Goal: Information Seeking & Learning: Learn about a topic

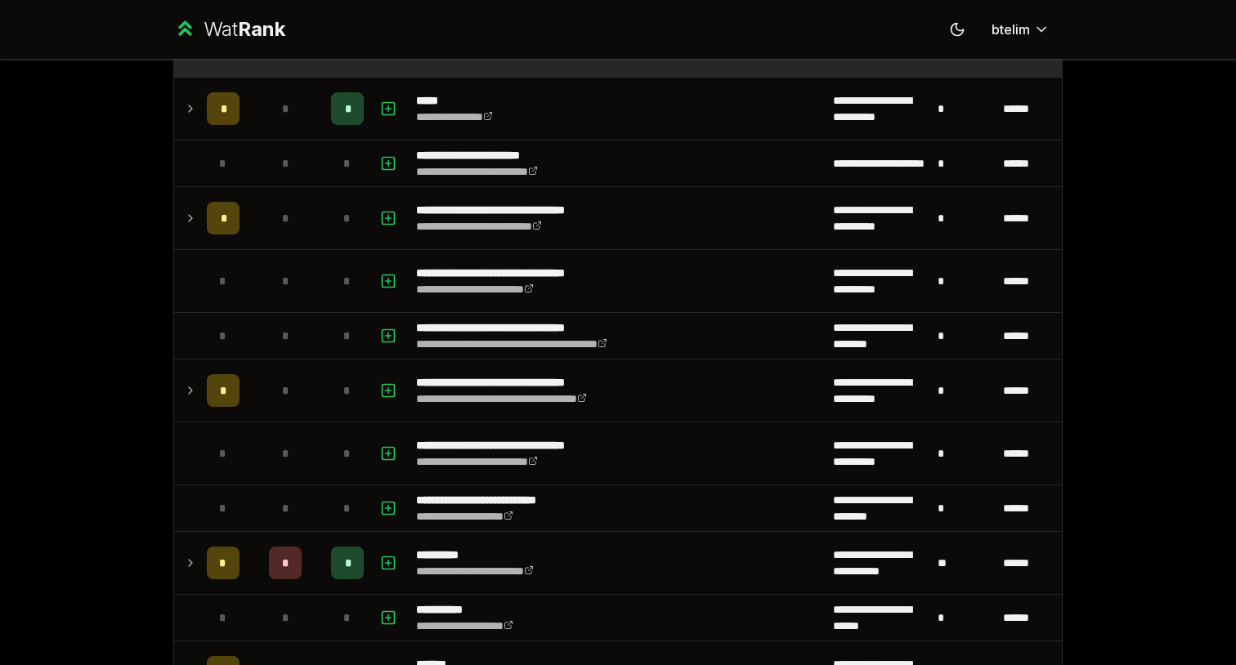
scroll to position [2407, 0]
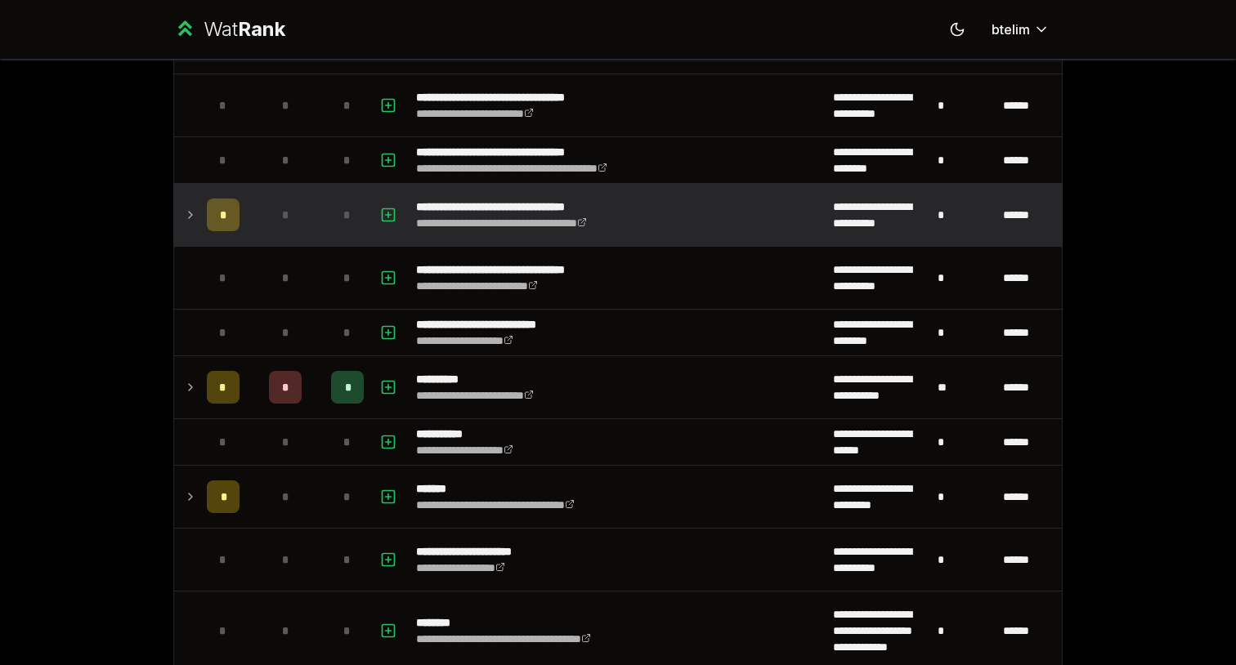
click at [293, 227] on div "*" at bounding box center [285, 215] width 33 height 33
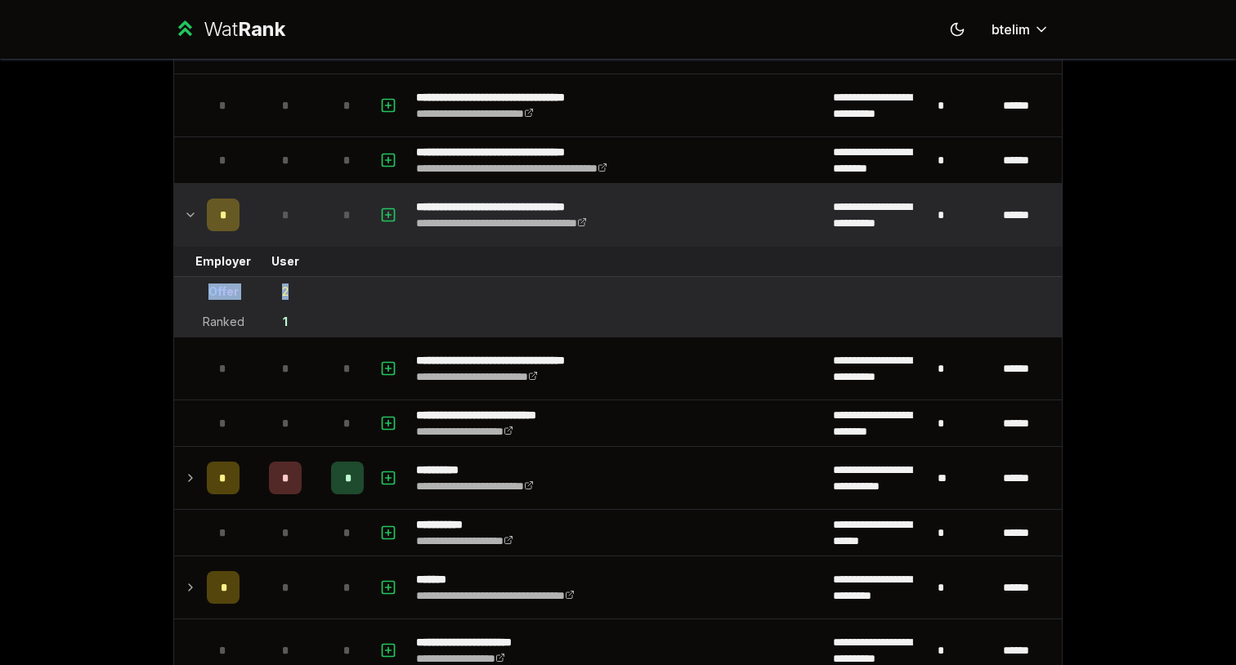
drag, startPoint x: 249, startPoint y: 295, endPoint x: 203, endPoint y: 295, distance: 45.8
click at [203, 295] on tr "Offer 2" at bounding box center [617, 292] width 887 height 30
click at [203, 294] on td "Offer" at bounding box center [223, 291] width 46 height 29
drag, startPoint x: 206, startPoint y: 283, endPoint x: 288, endPoint y: 326, distance: 93.2
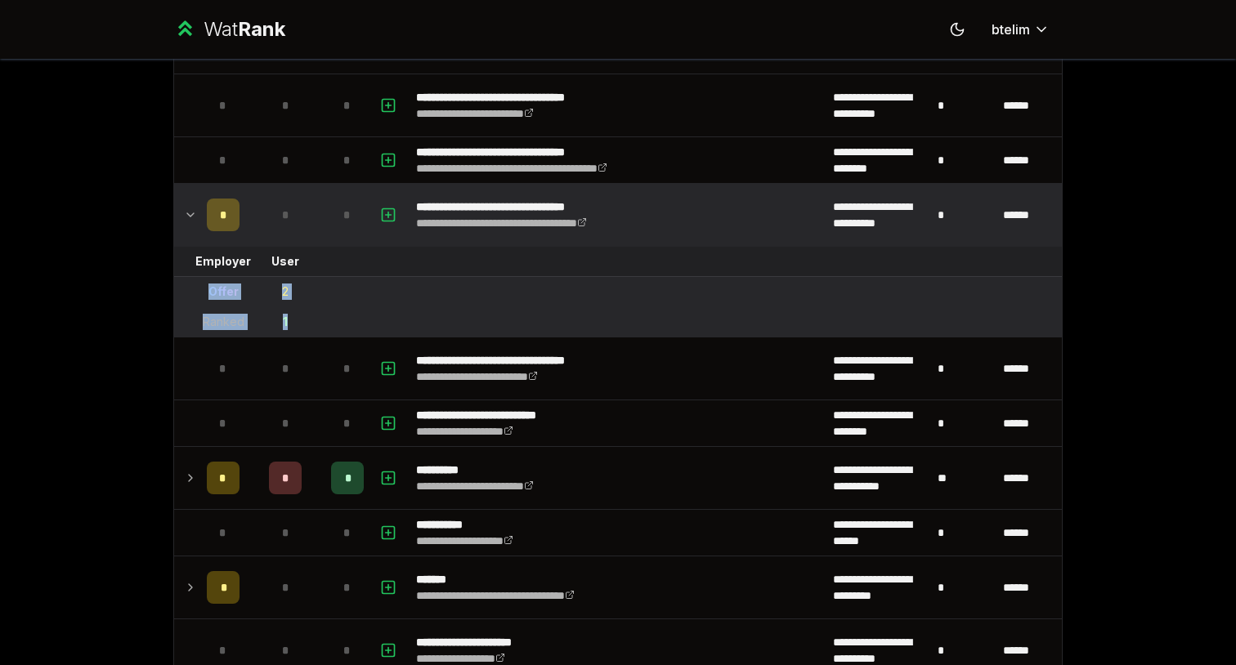
click at [288, 326] on td "1" at bounding box center [285, 321] width 78 height 29
drag, startPoint x: 288, startPoint y: 326, endPoint x: 196, endPoint y: 266, distance: 110.4
click at [200, 266] on td "Employer" at bounding box center [223, 261] width 46 height 29
drag, startPoint x: 196, startPoint y: 266, endPoint x: 291, endPoint y: 319, distance: 108.7
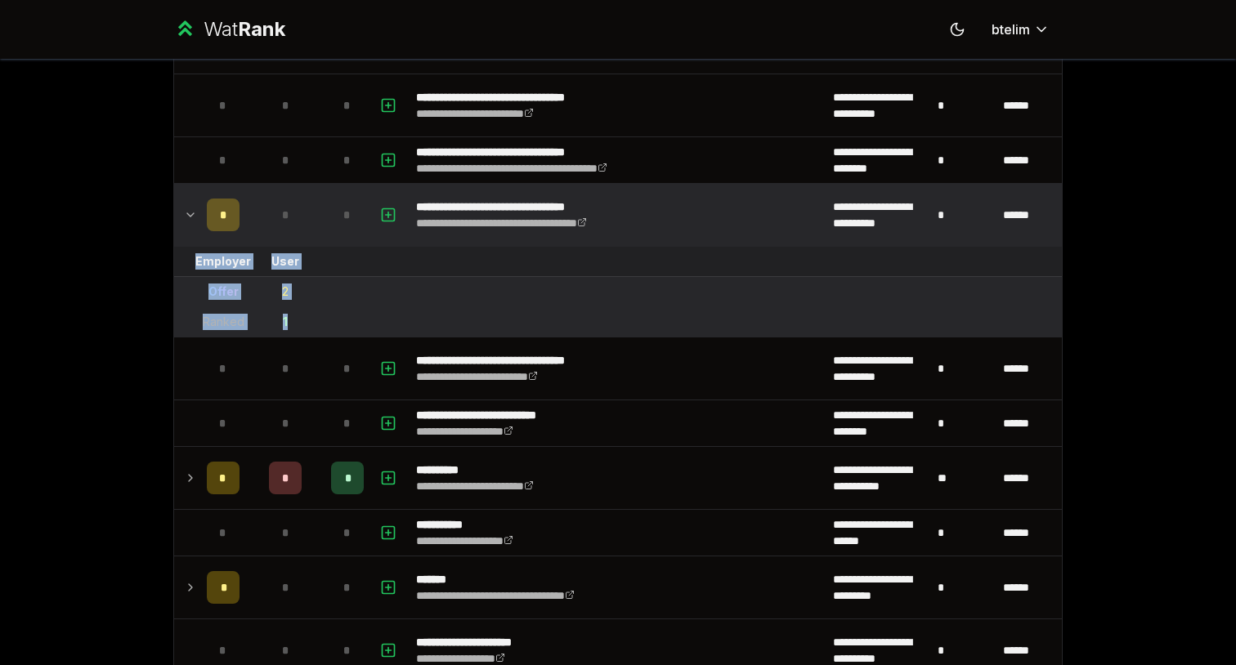
click at [291, 319] on td "1" at bounding box center [285, 321] width 78 height 29
drag, startPoint x: 293, startPoint y: 321, endPoint x: 195, endPoint y: 265, distance: 112.4
click at [195, 265] on td at bounding box center [187, 261] width 26 height 29
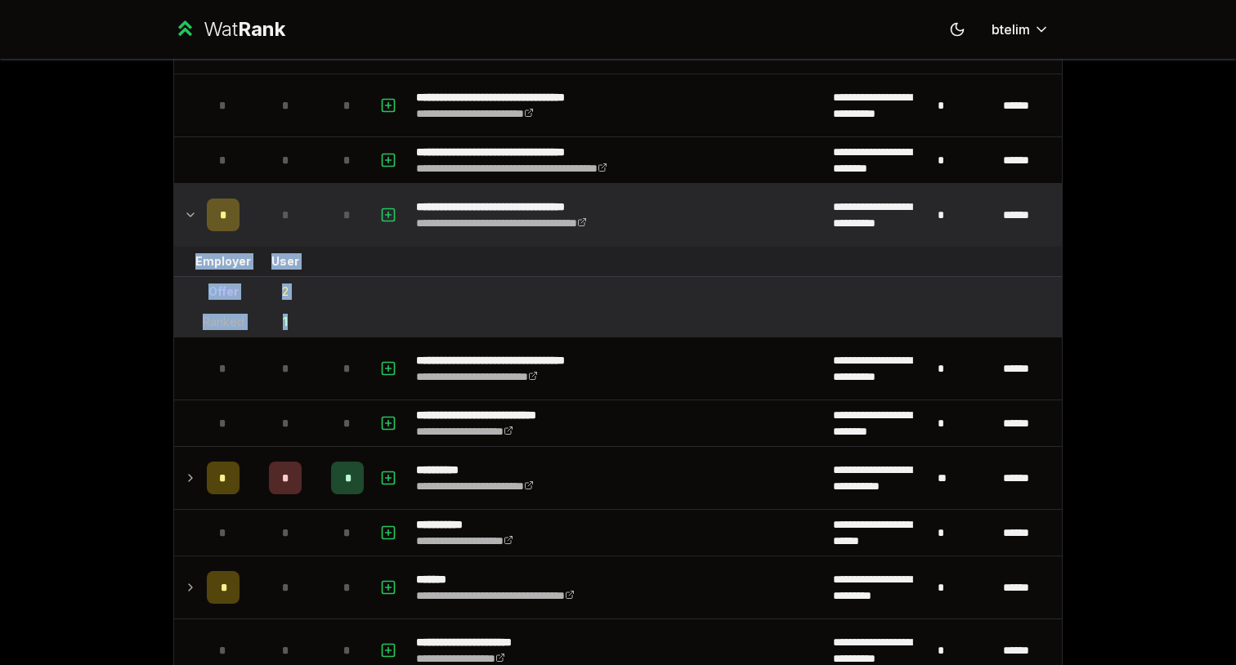
drag, startPoint x: 195, startPoint y: 263, endPoint x: 293, endPoint y: 318, distance: 111.6
click at [293, 318] on td "1" at bounding box center [285, 321] width 78 height 29
drag, startPoint x: 293, startPoint y: 318, endPoint x: 188, endPoint y: 257, distance: 120.8
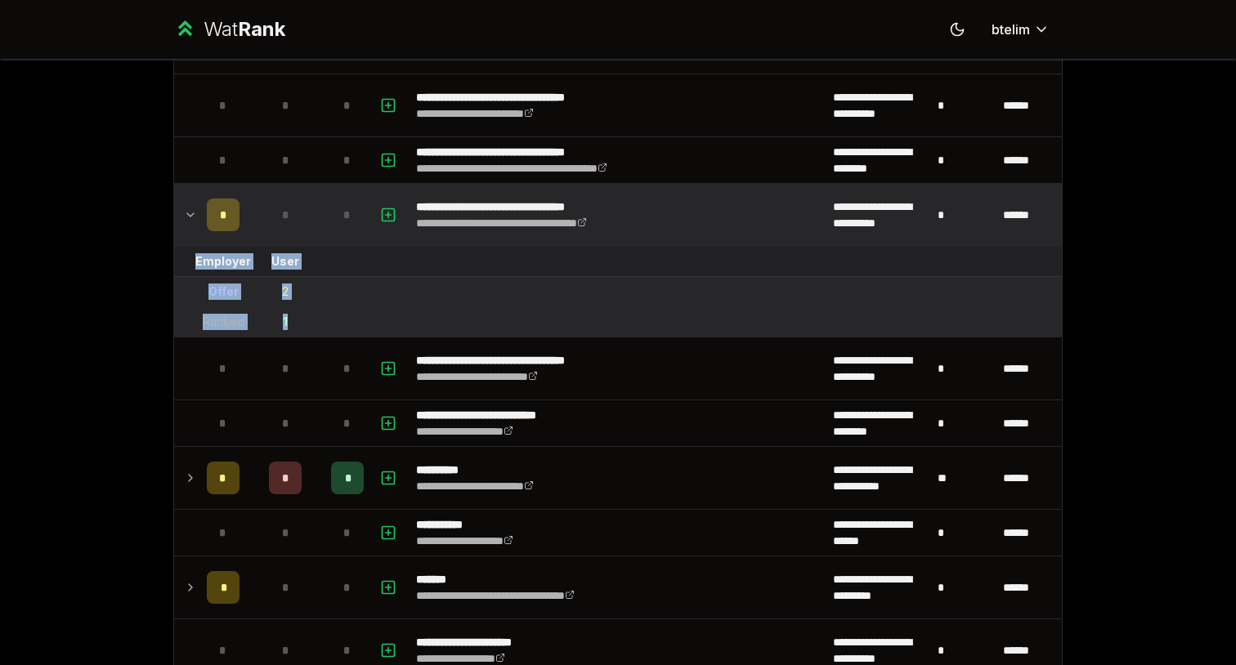
click at [188, 257] on td at bounding box center [187, 261] width 26 height 29
drag, startPoint x: 188, startPoint y: 257, endPoint x: 297, endPoint y: 326, distance: 128.5
click at [297, 326] on td "1" at bounding box center [285, 321] width 78 height 29
click at [194, 213] on icon at bounding box center [190, 215] width 13 height 20
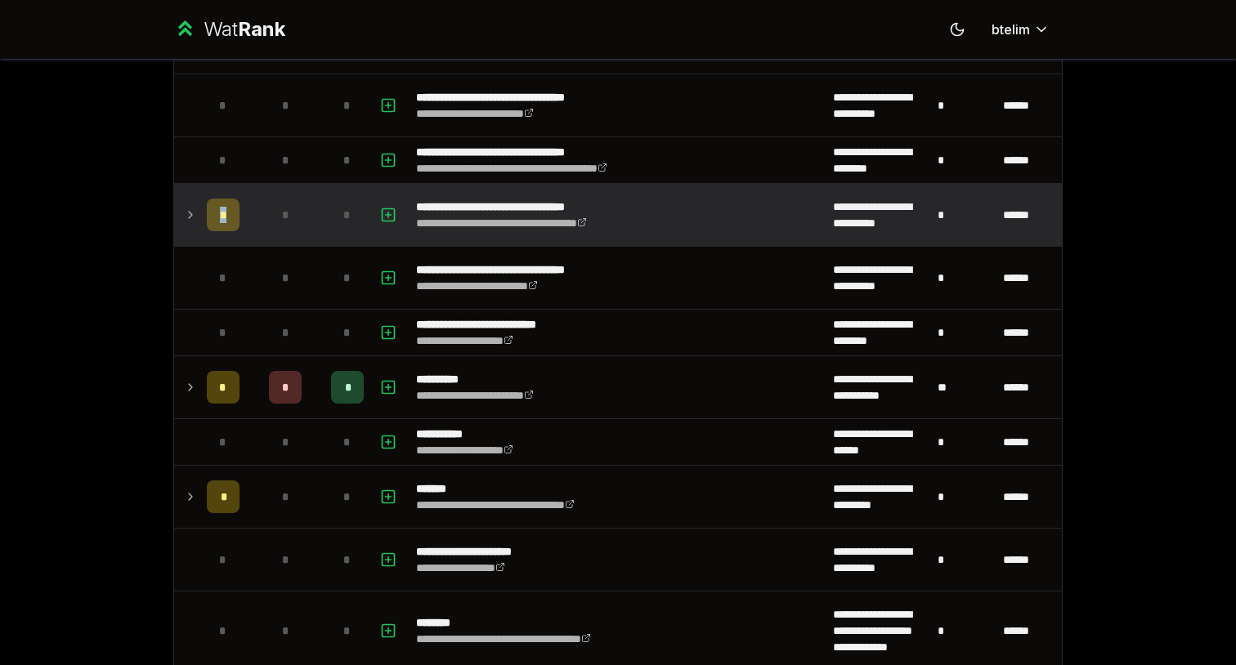
click at [194, 213] on icon at bounding box center [190, 215] width 13 height 20
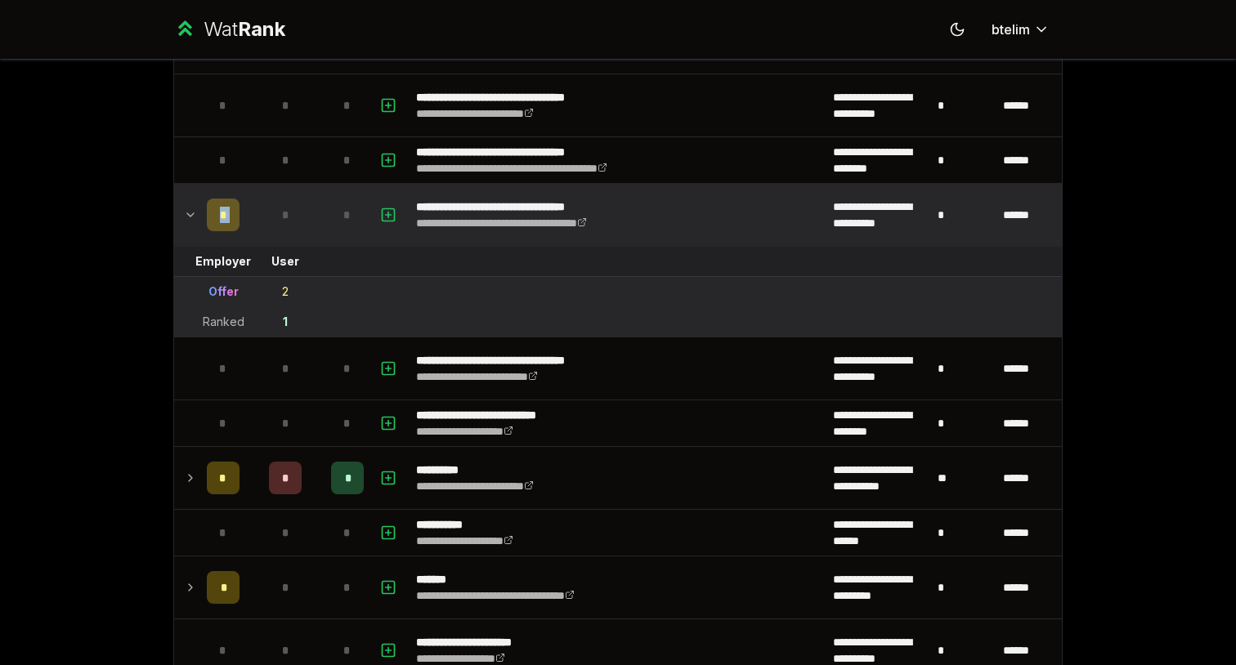
click at [194, 213] on icon at bounding box center [190, 215] width 13 height 20
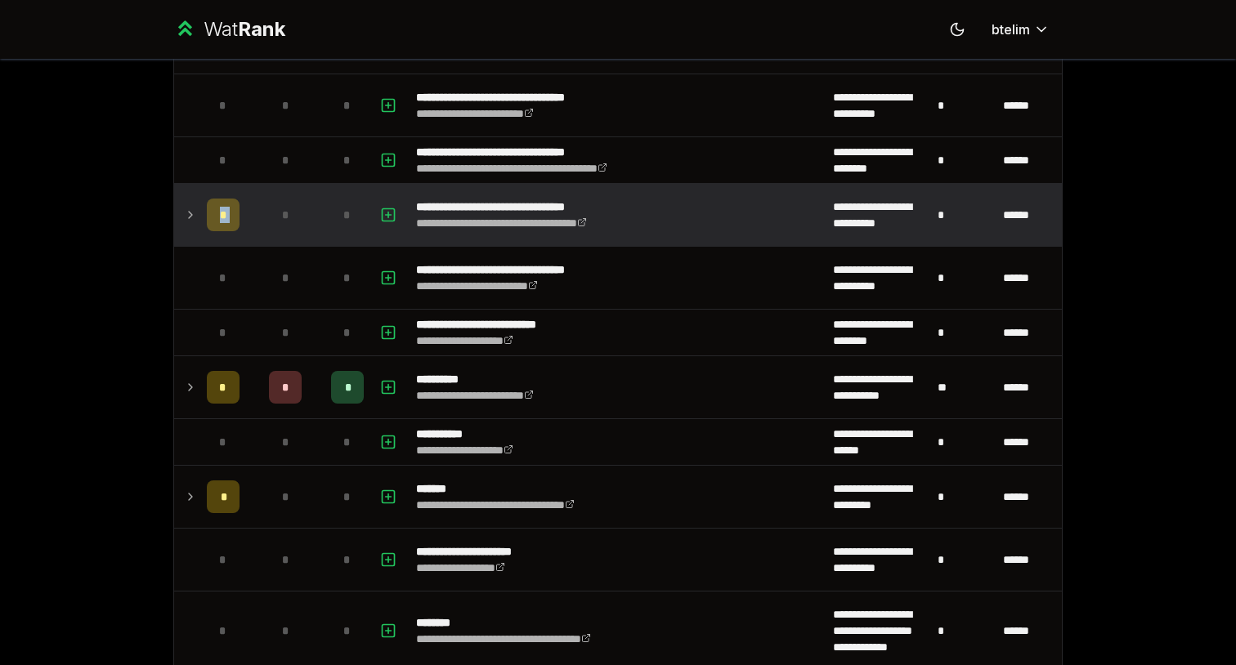
click at [194, 213] on icon at bounding box center [190, 215] width 13 height 20
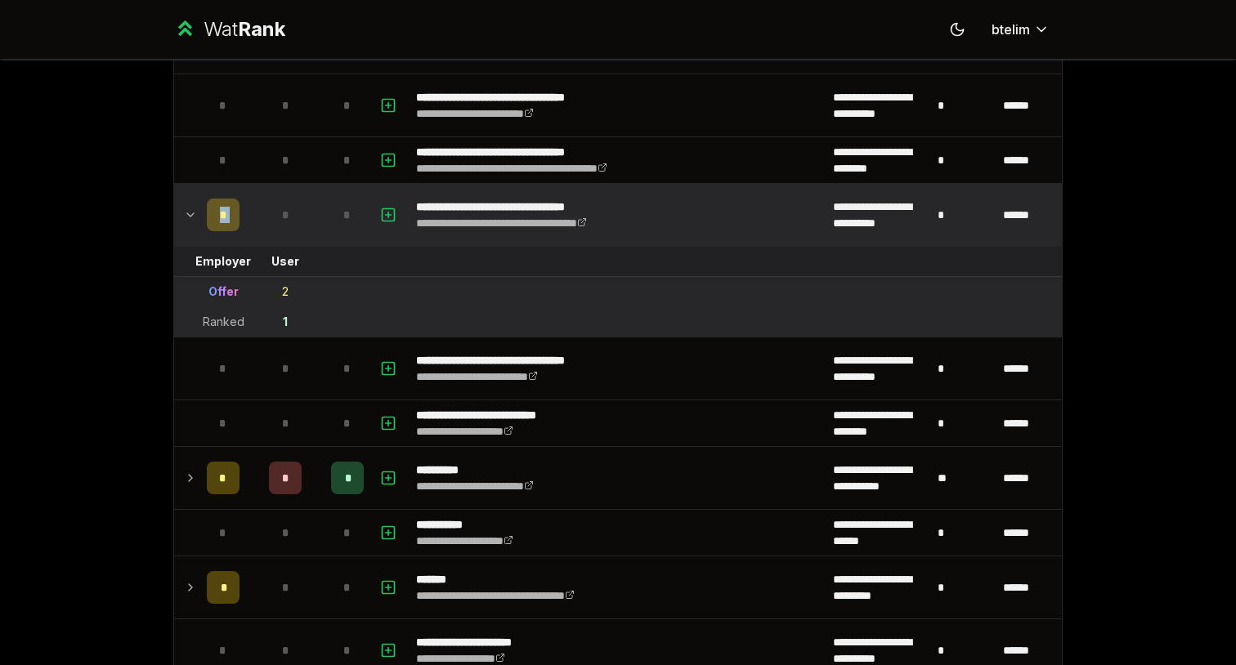
click at [194, 213] on icon at bounding box center [190, 215] width 13 height 20
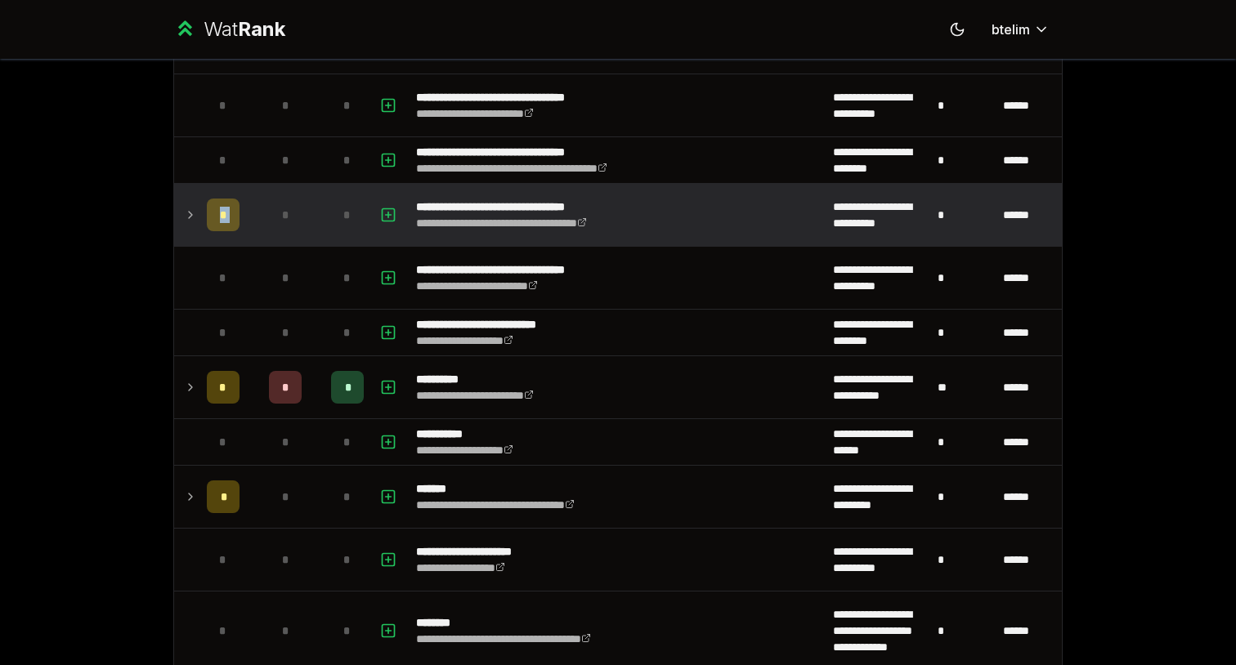
click at [194, 213] on icon at bounding box center [190, 215] width 13 height 20
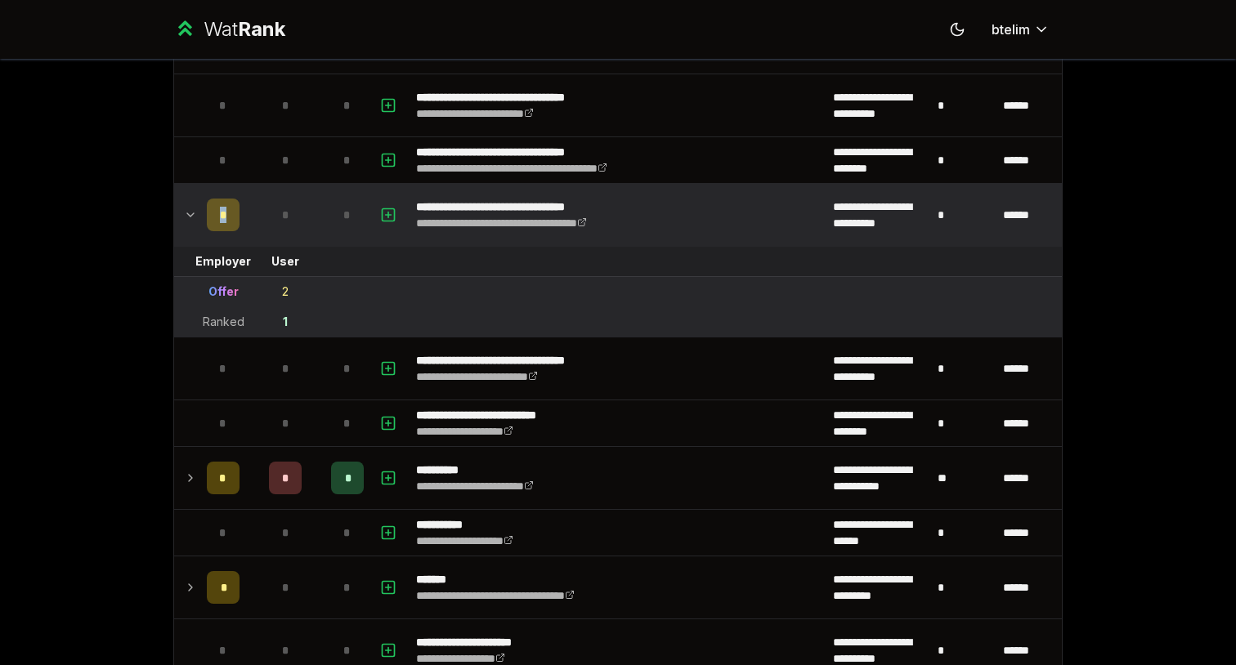
click at [194, 213] on icon at bounding box center [190, 215] width 13 height 20
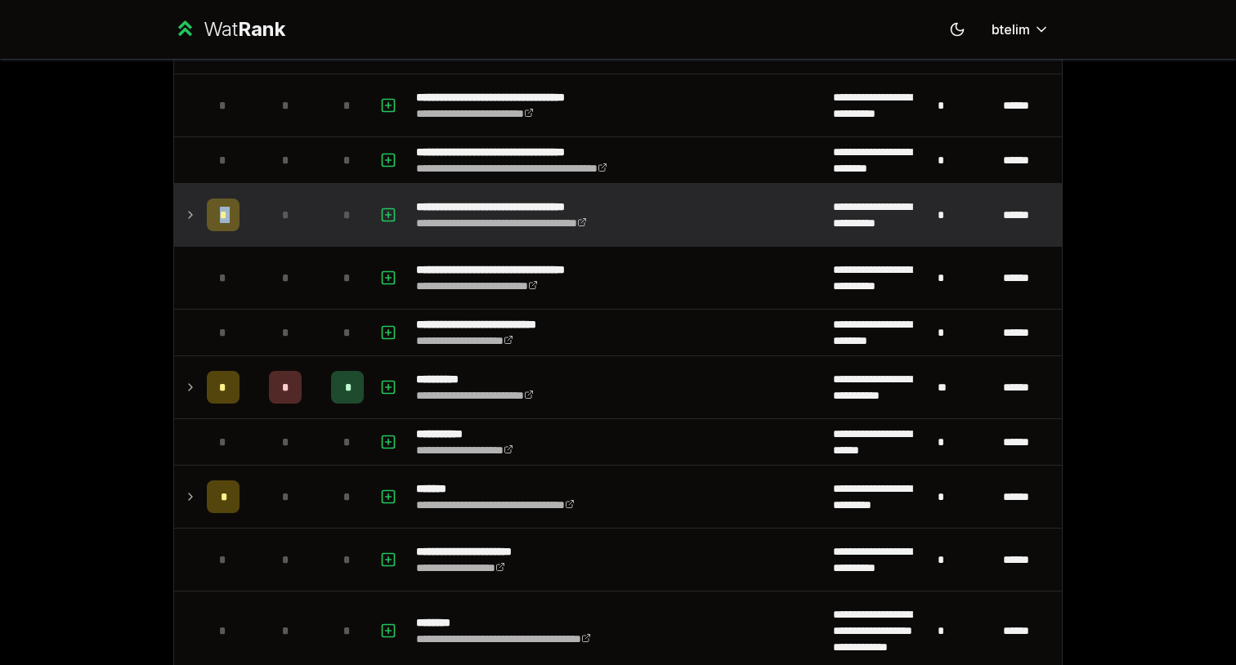
click at [194, 213] on icon at bounding box center [190, 215] width 13 height 20
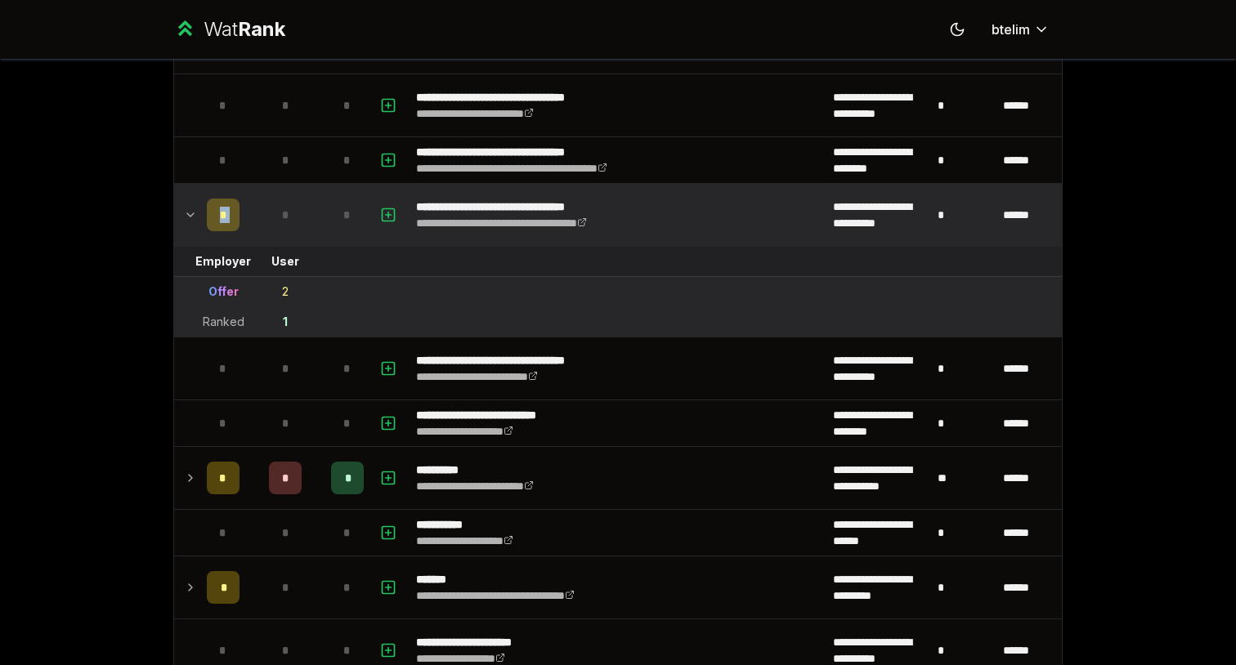
click at [194, 213] on icon at bounding box center [190, 215] width 13 height 20
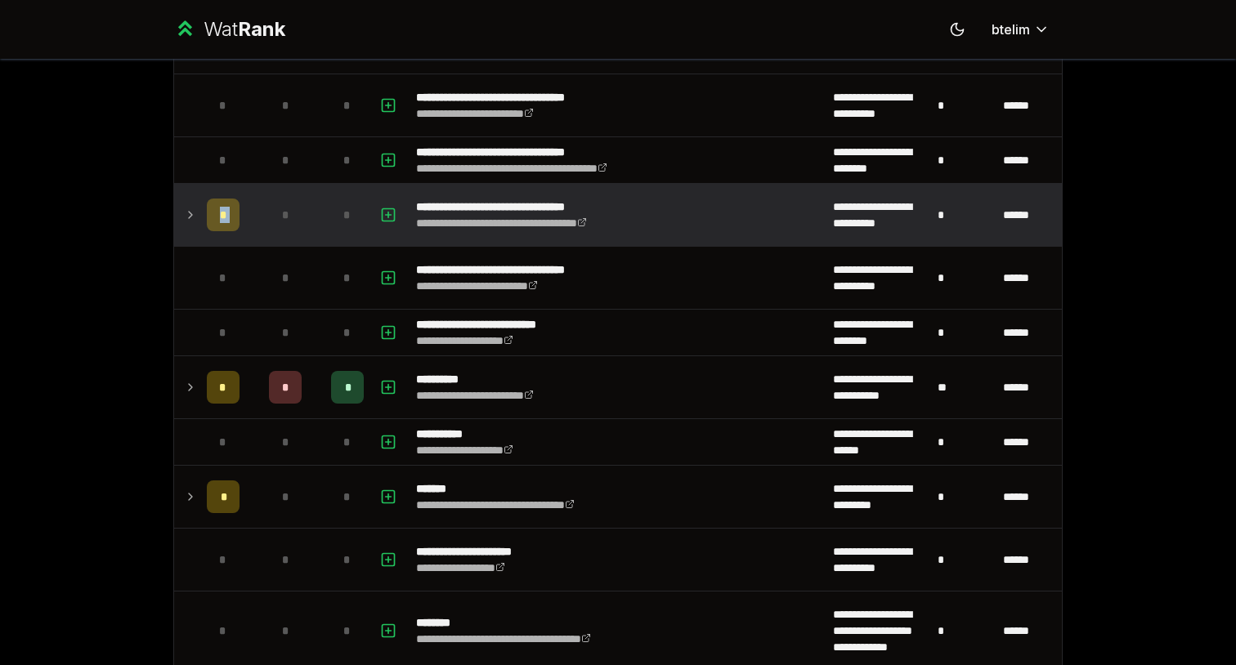
click at [194, 213] on icon at bounding box center [190, 215] width 13 height 20
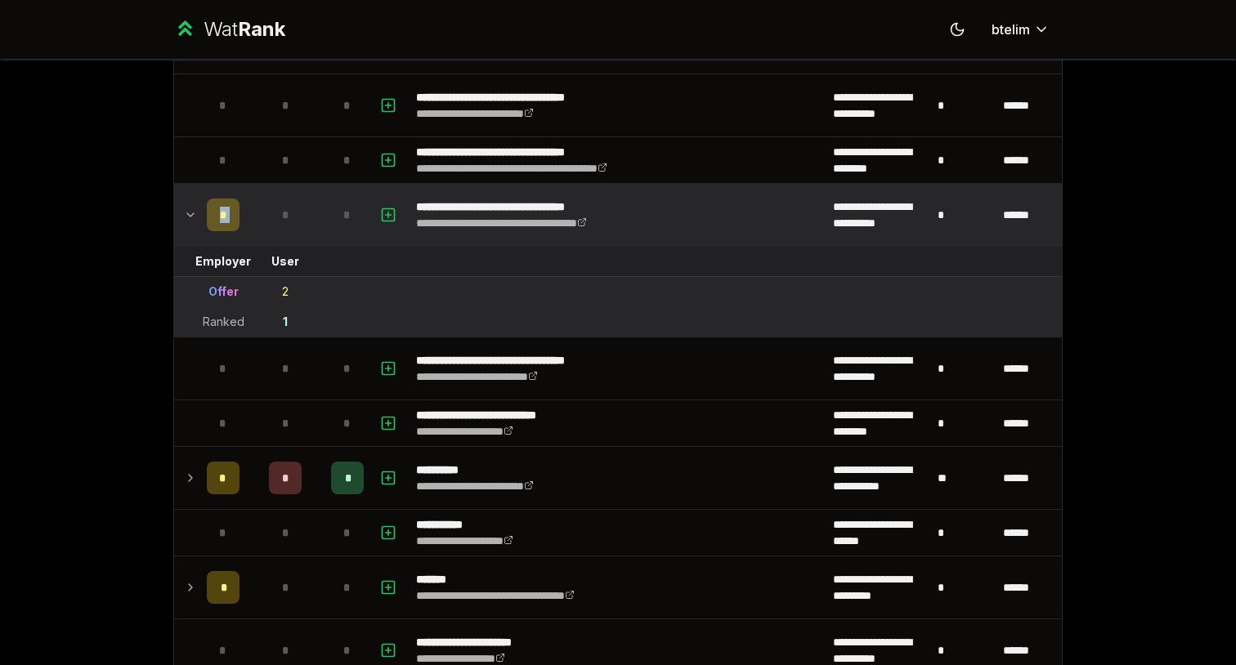
click at [194, 213] on icon at bounding box center [190, 215] width 13 height 20
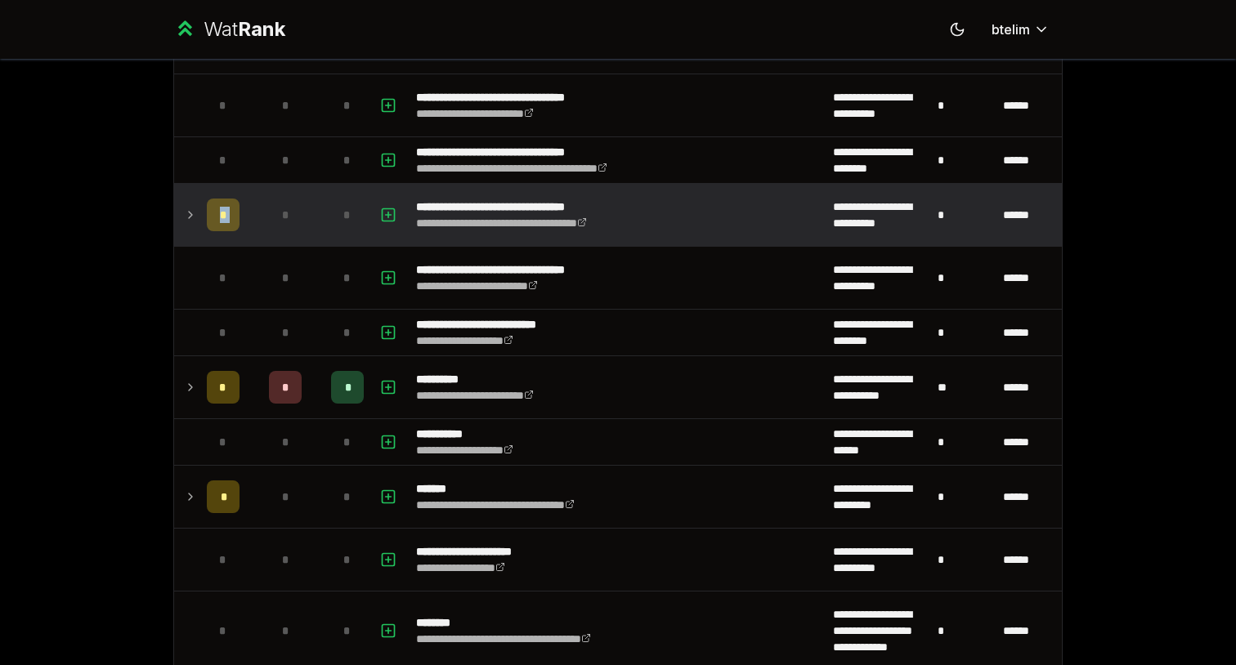
click at [194, 213] on icon at bounding box center [190, 215] width 13 height 20
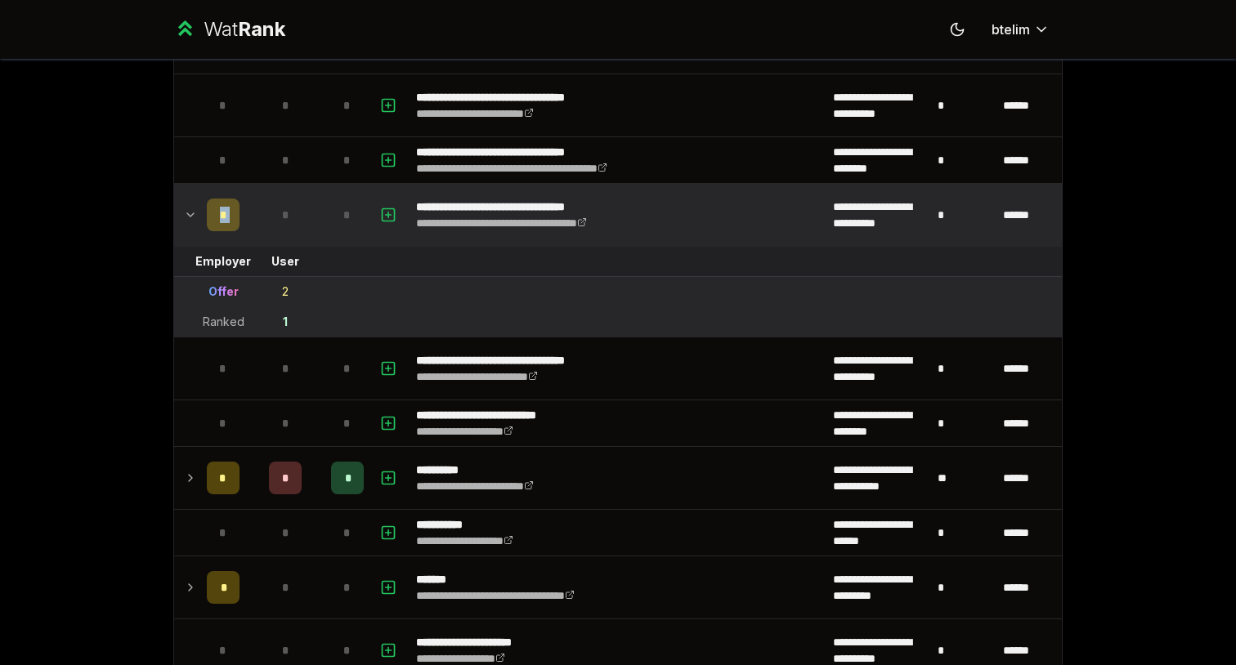
click at [194, 213] on icon at bounding box center [190, 215] width 13 height 20
